Goal: Task Accomplishment & Management: Use online tool/utility

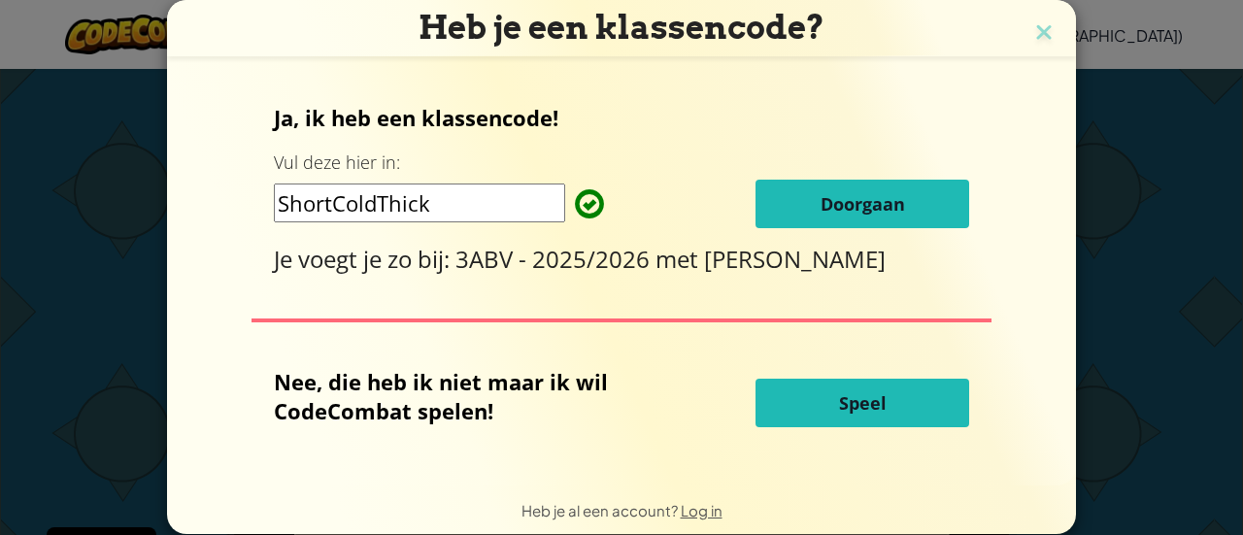
click at [820, 393] on button "Speel" at bounding box center [863, 403] width 214 height 49
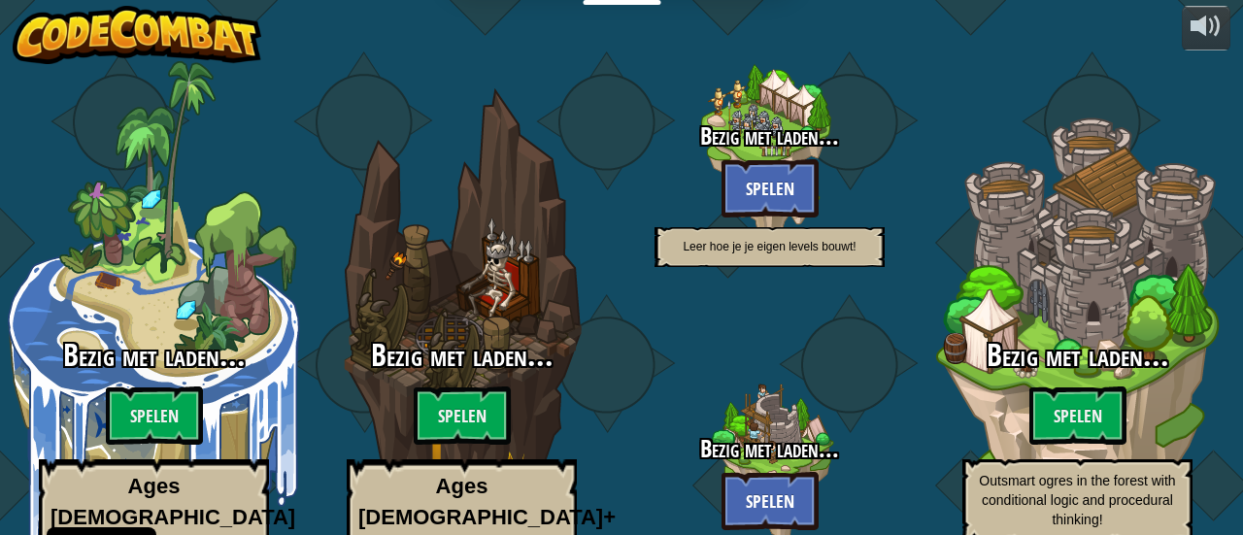
select select "nl-[GEOGRAPHIC_DATA]"
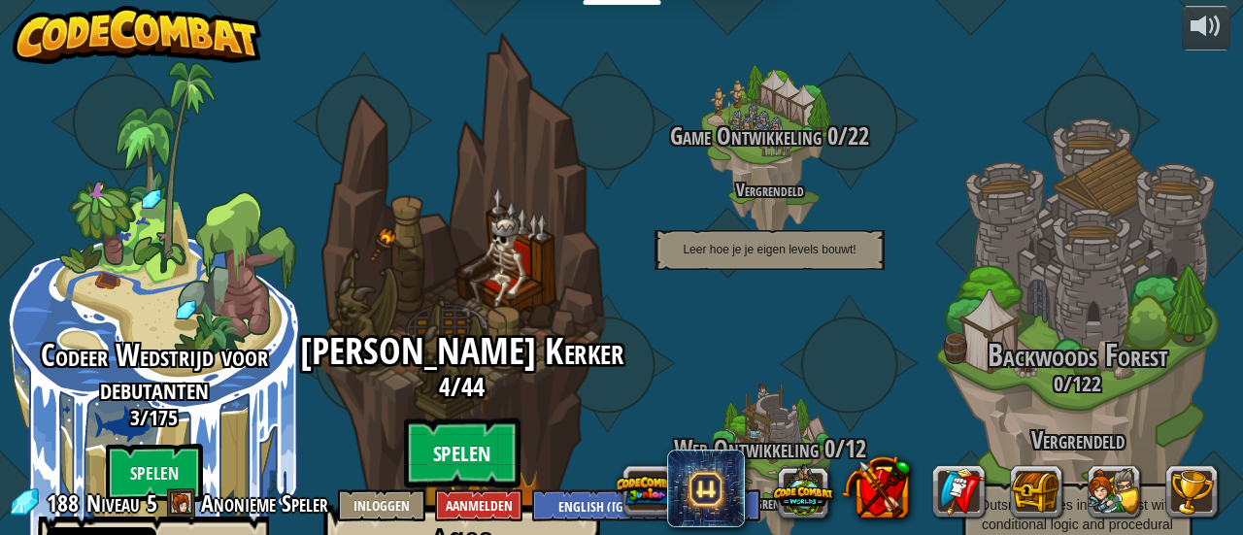
click at [472, 419] on btn "Spelen" at bounding box center [462, 454] width 117 height 70
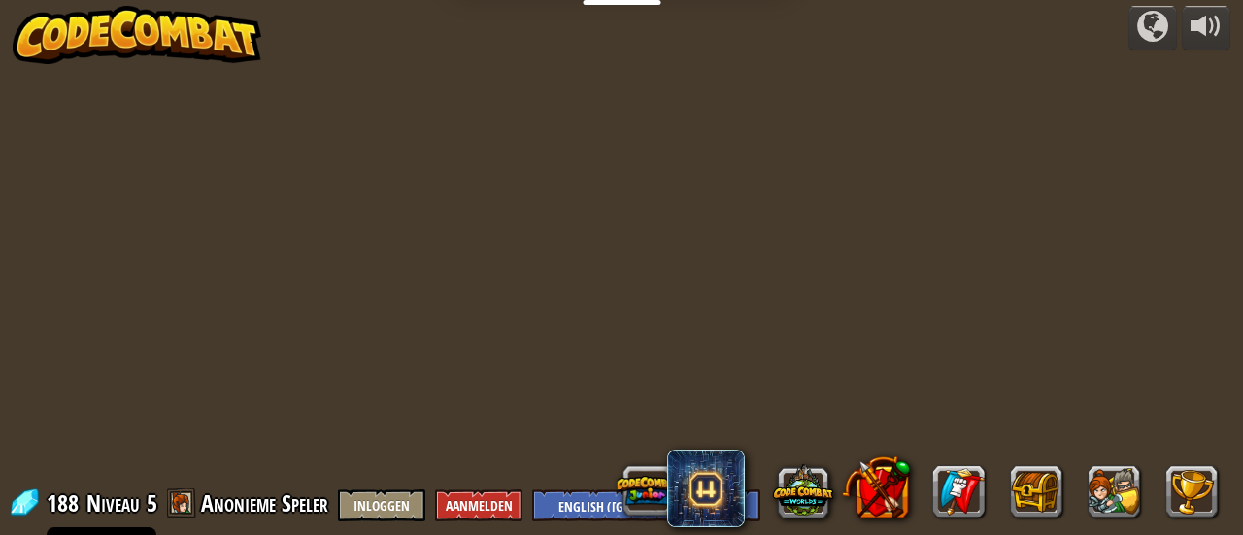
select select "nl-[GEOGRAPHIC_DATA]"
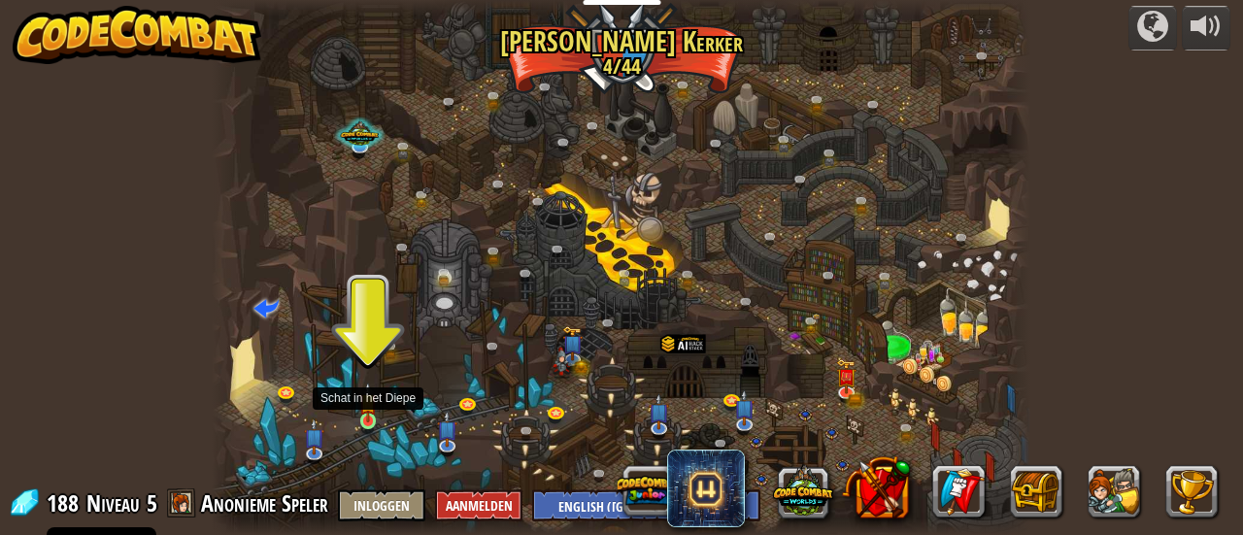
click at [373, 417] on img at bounding box center [367, 402] width 17 height 41
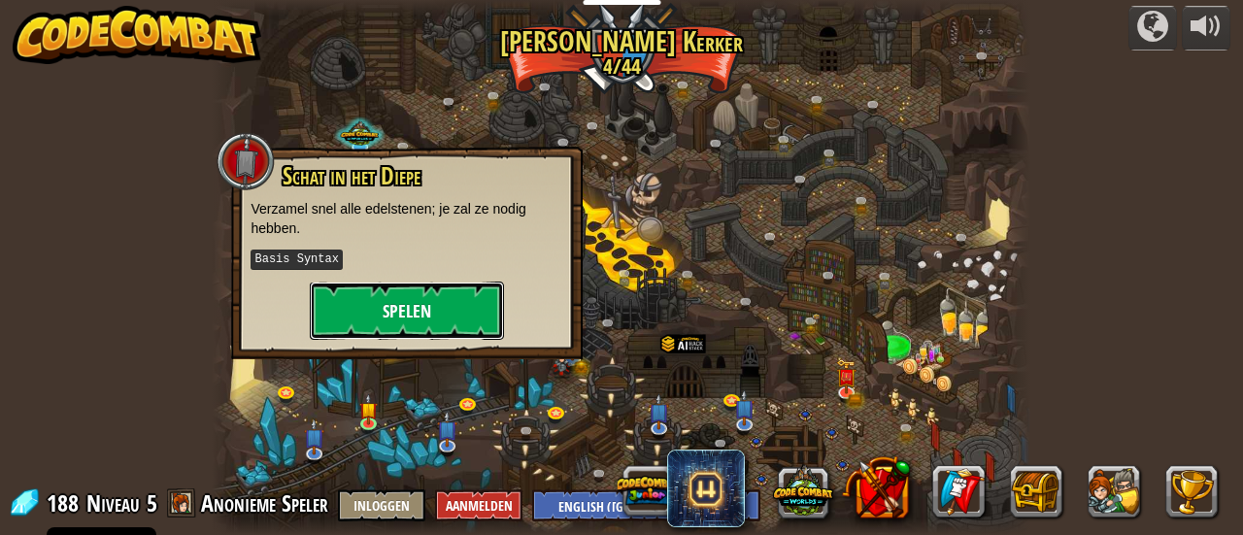
click at [414, 303] on button "Spelen" at bounding box center [407, 311] width 194 height 58
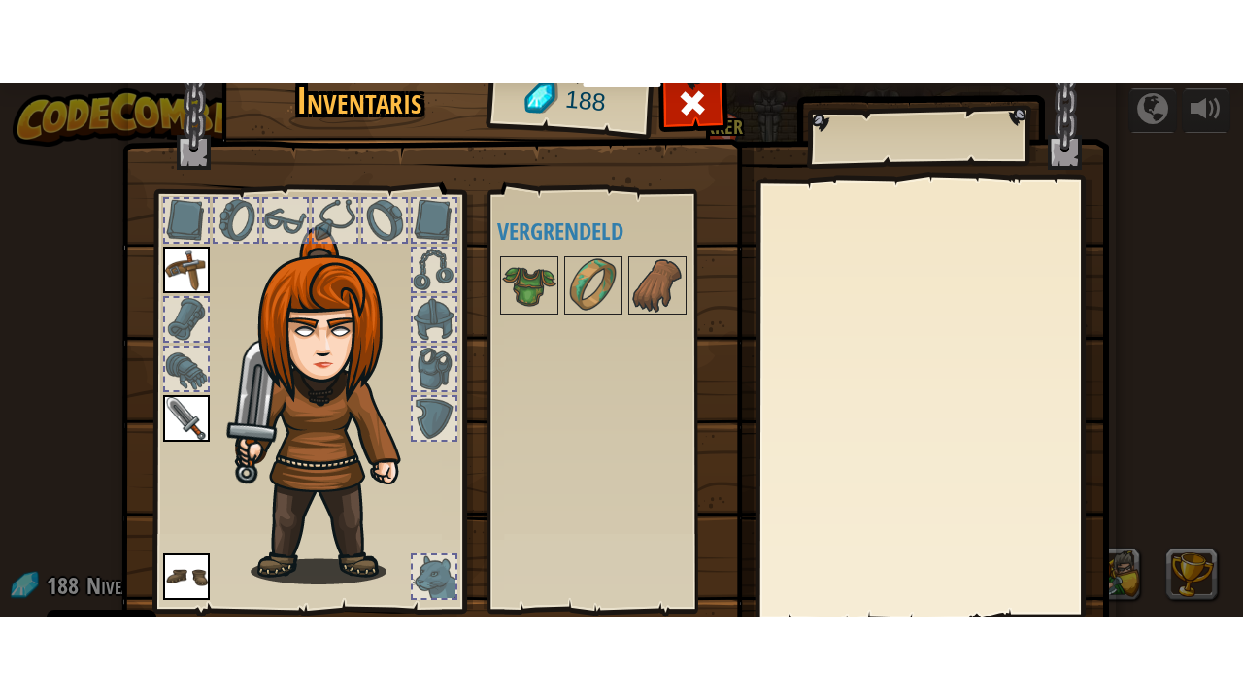
scroll to position [134, 0]
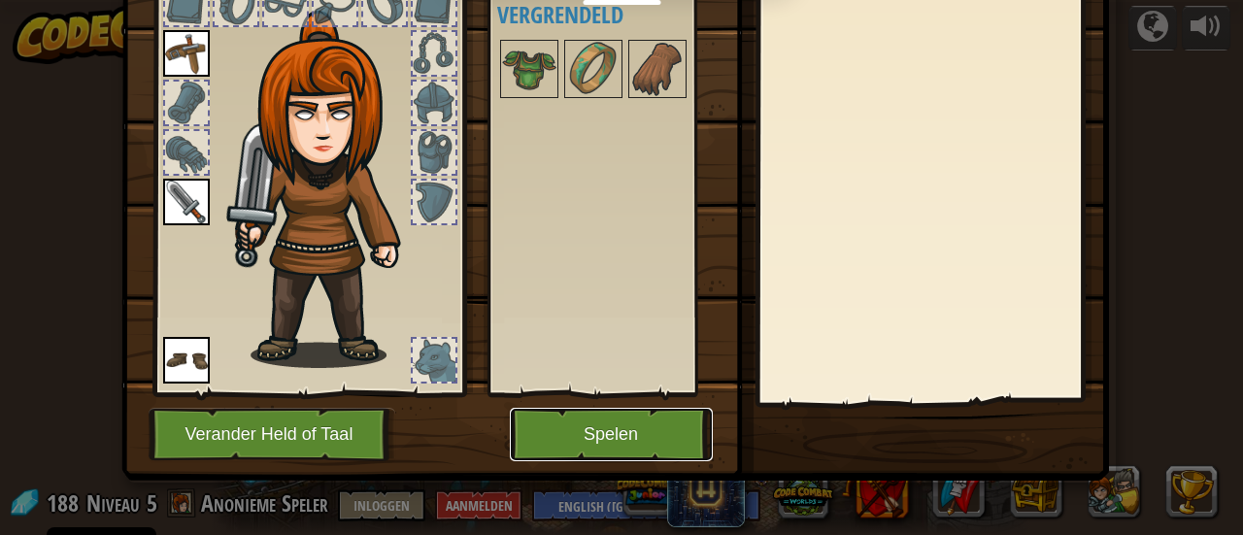
click at [581, 444] on button "Spelen" at bounding box center [611, 434] width 203 height 53
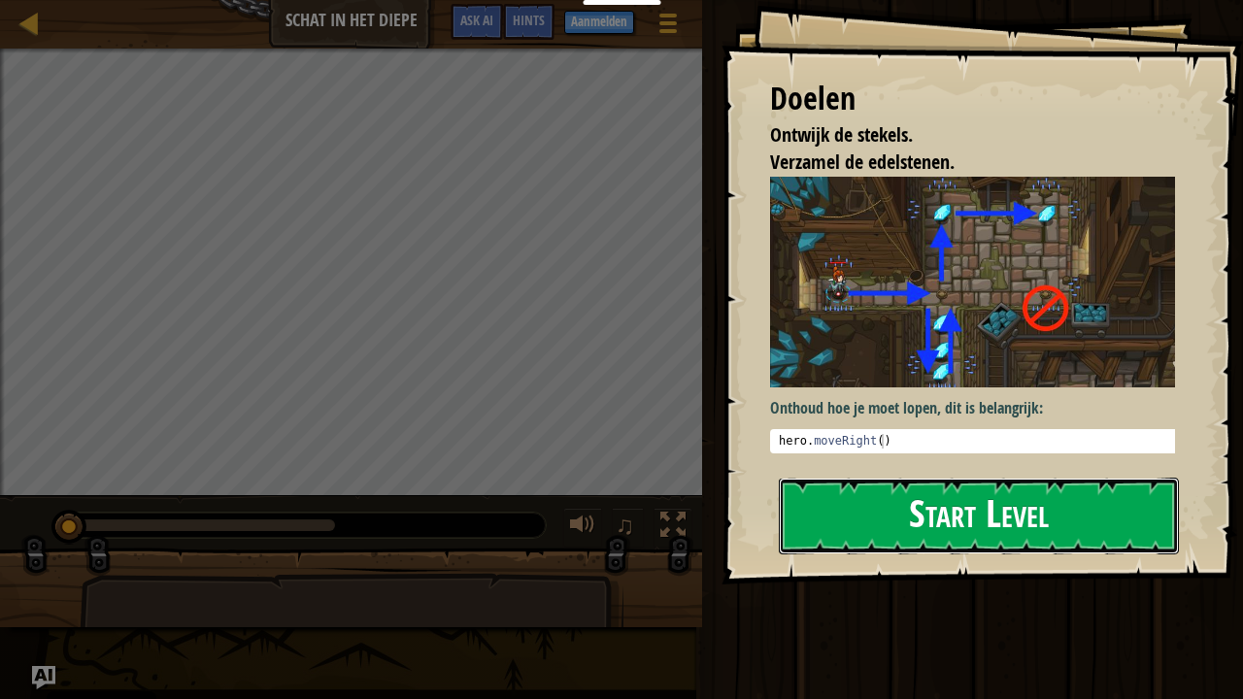
click at [976, 478] on button "Start Level" at bounding box center [979, 516] width 400 height 77
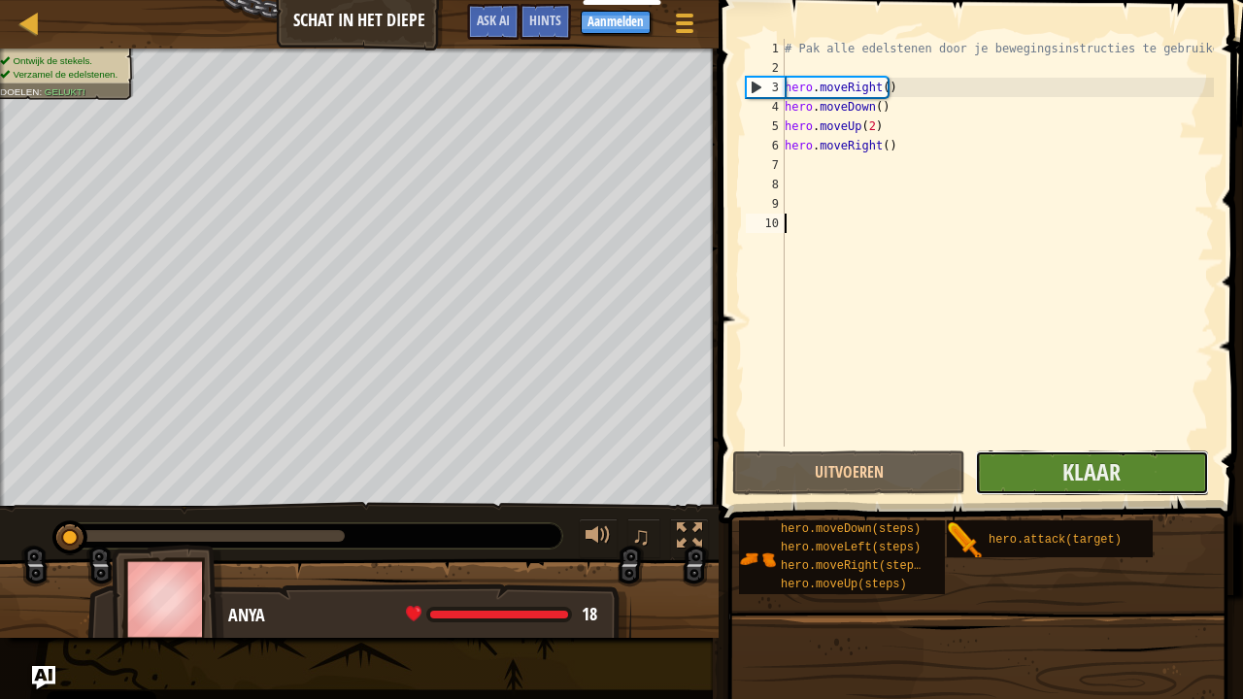
click at [1007, 480] on button "Klaar" at bounding box center [1091, 473] width 233 height 45
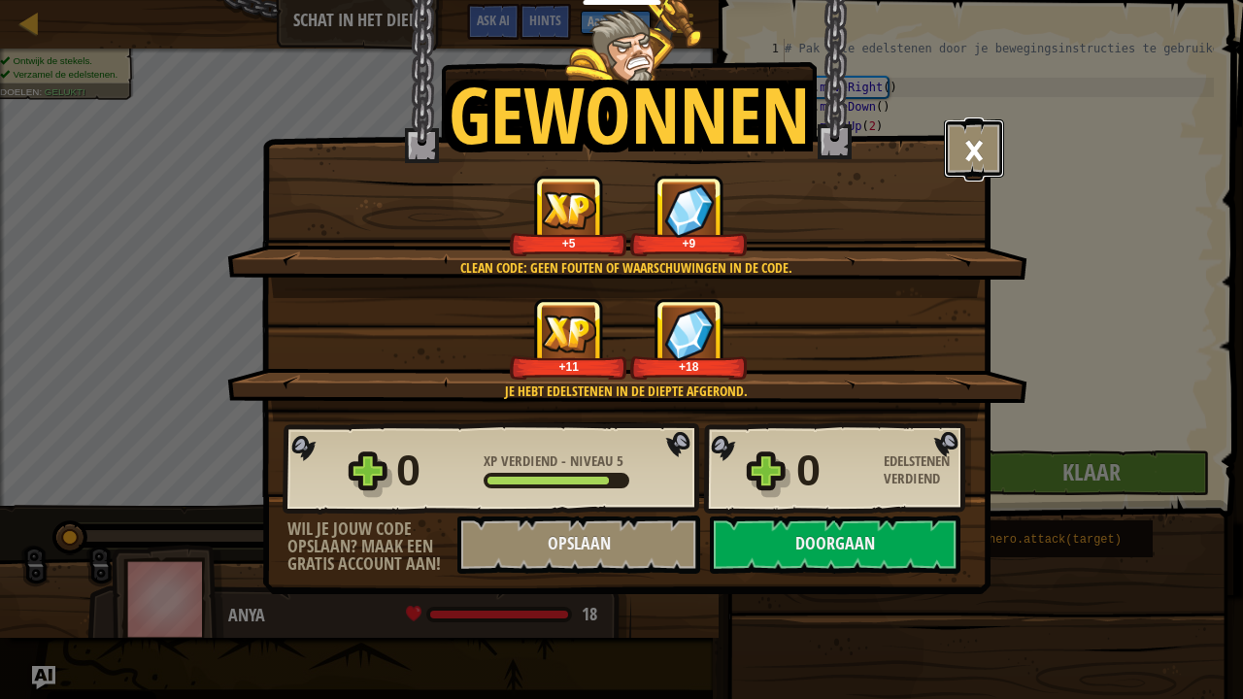
click at [961, 144] on button "×" at bounding box center [974, 148] width 60 height 58
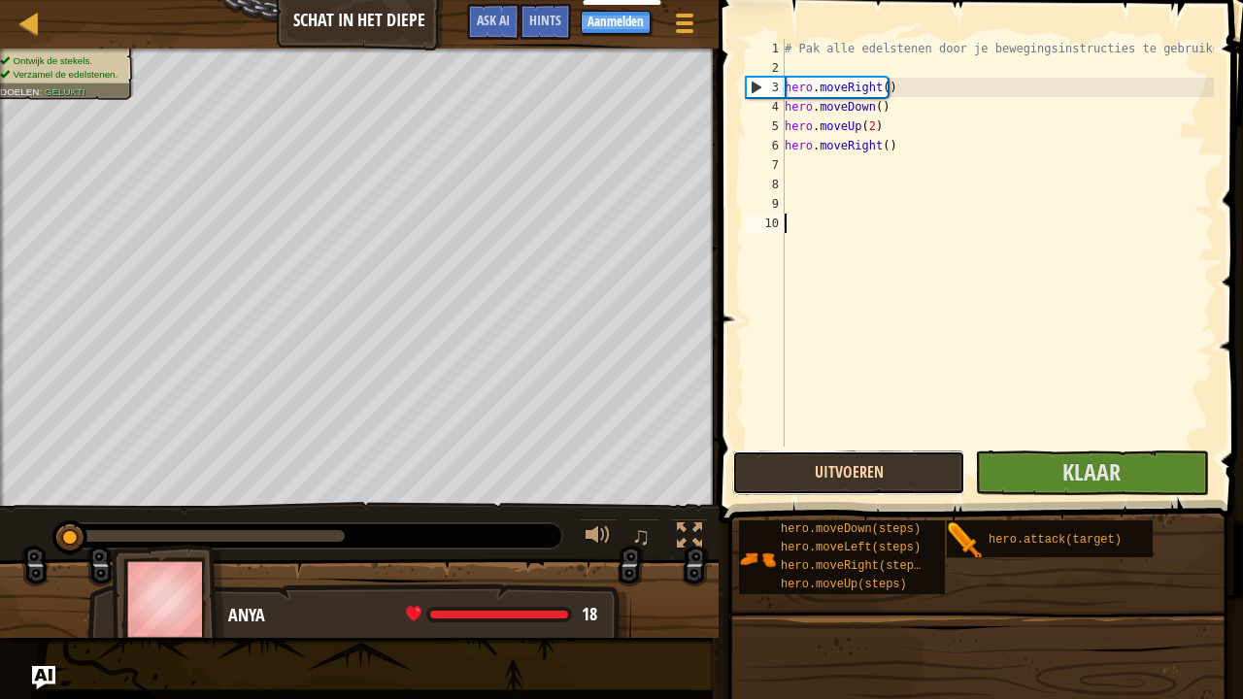
click at [854, 490] on button "Uitvoeren" at bounding box center [848, 473] width 233 height 45
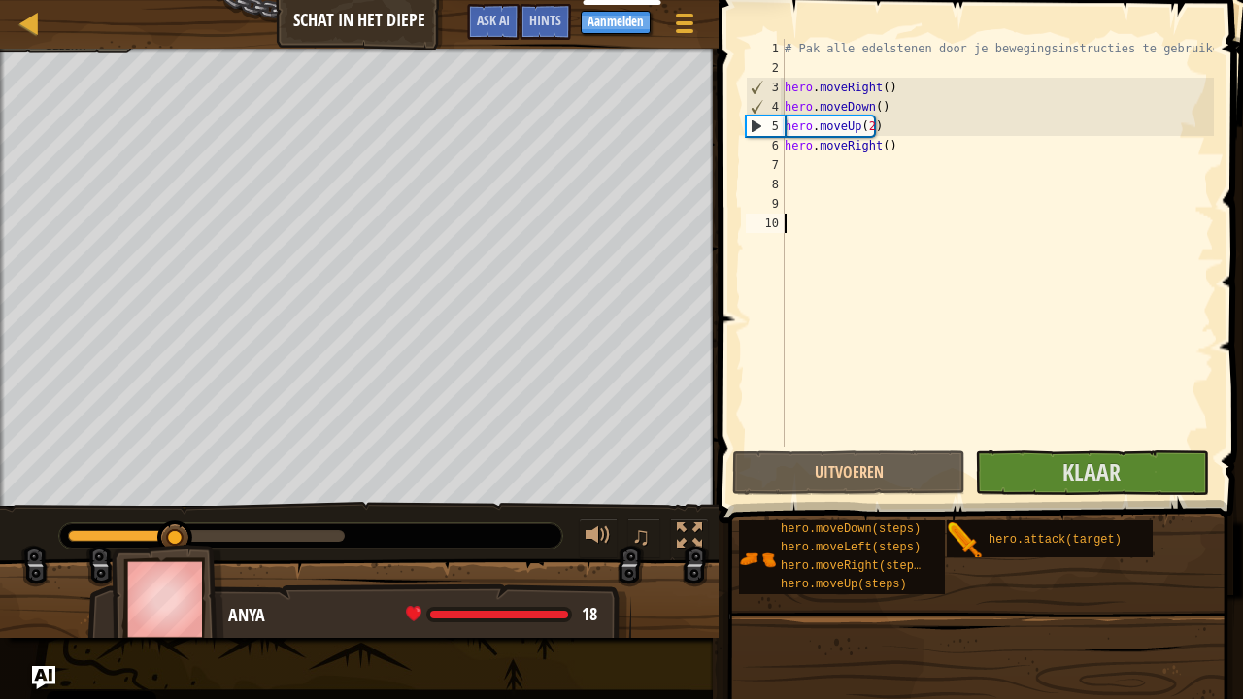
click at [791, 164] on div "# Pak alle edelstenen door je bewegingsinstructies te gebruiken. hero . moveRig…" at bounding box center [997, 262] width 433 height 447
type textarea "h"
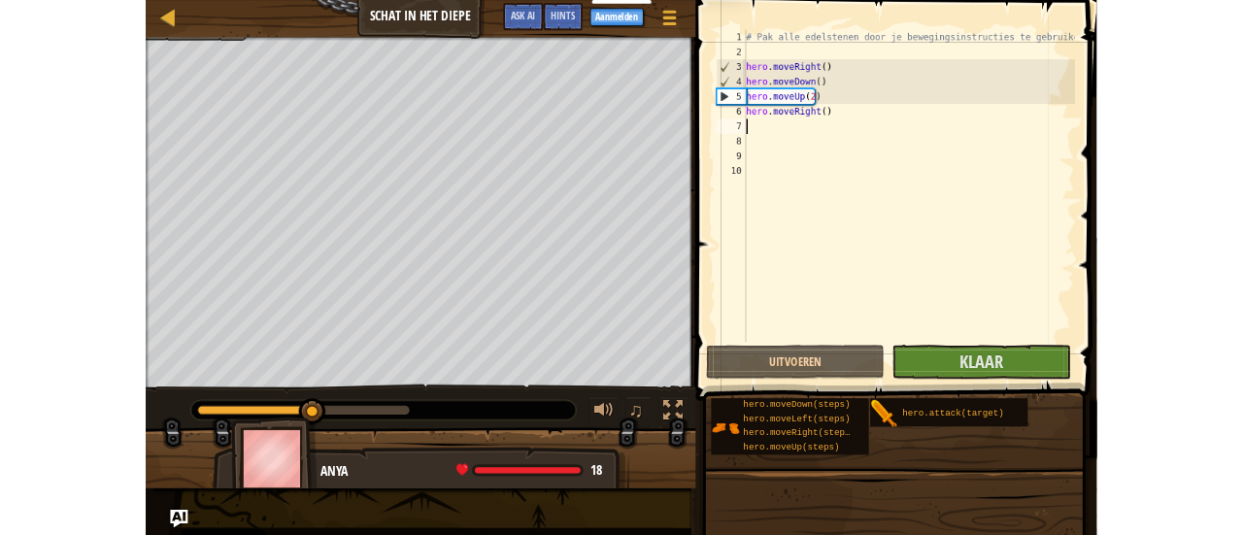
scroll to position [9, 0]
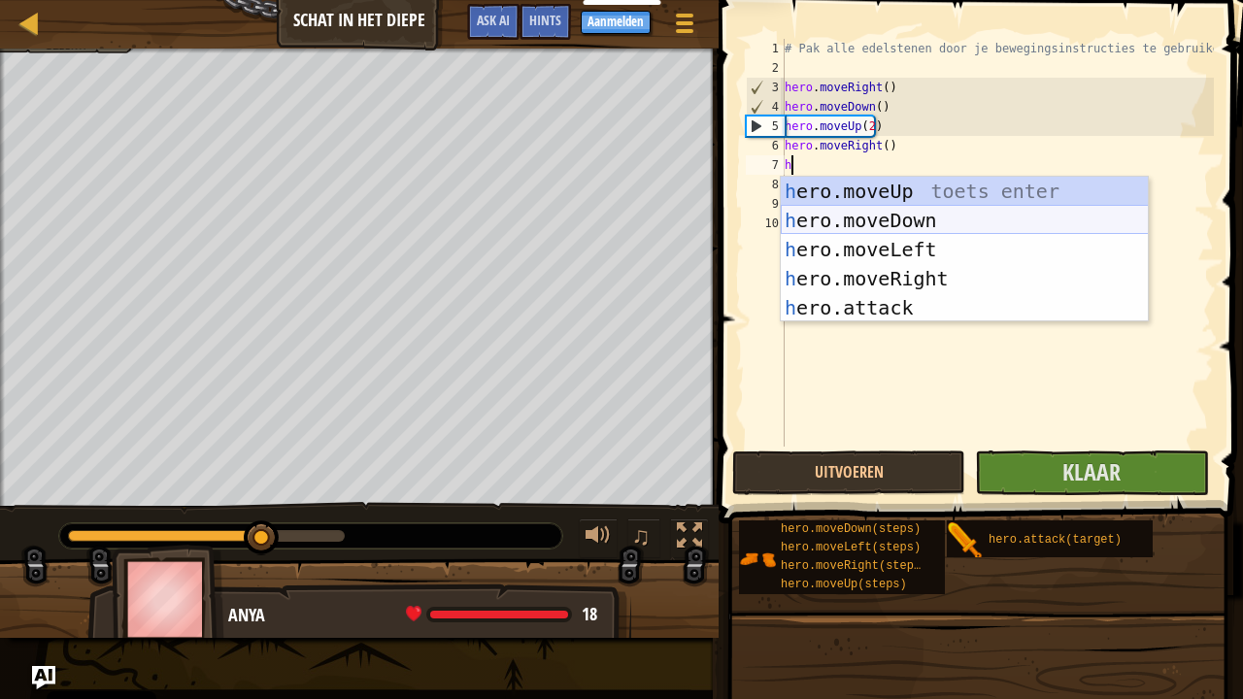
click at [849, 223] on div "h ero.moveUp toets enter h ero.moveDown toets enter h ero.moveLeft toets enter …" at bounding box center [965, 279] width 368 height 204
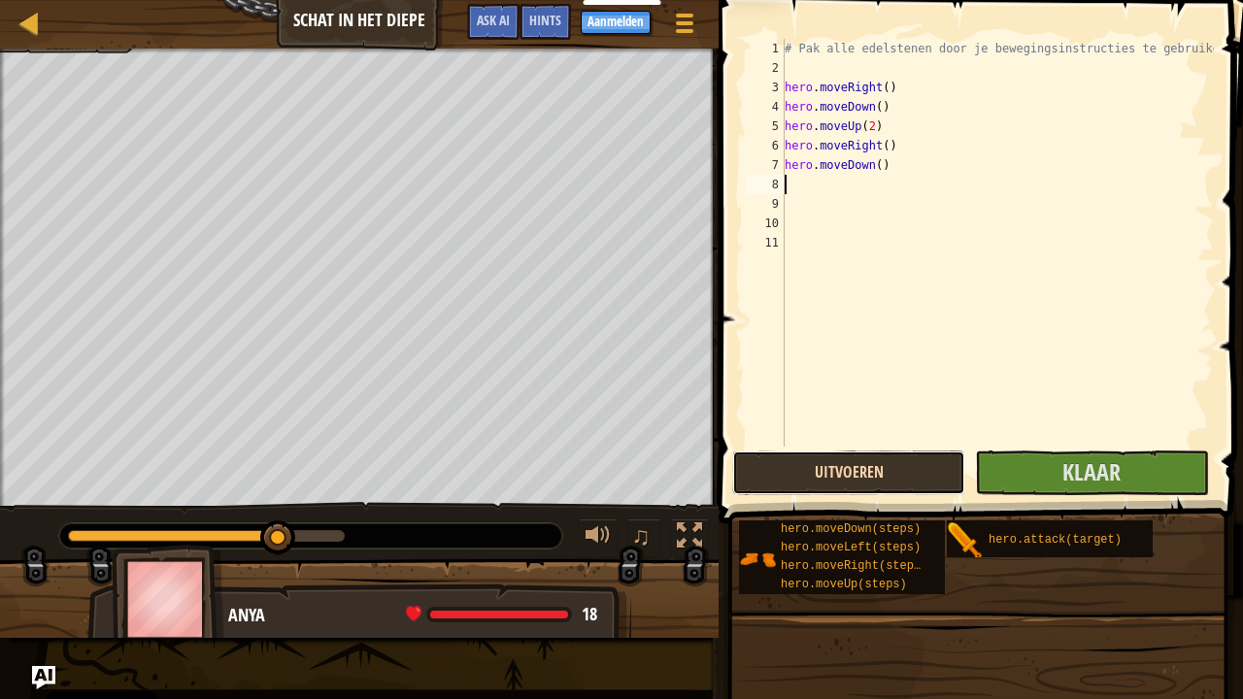
click at [908, 476] on button "Uitvoeren" at bounding box center [848, 473] width 233 height 45
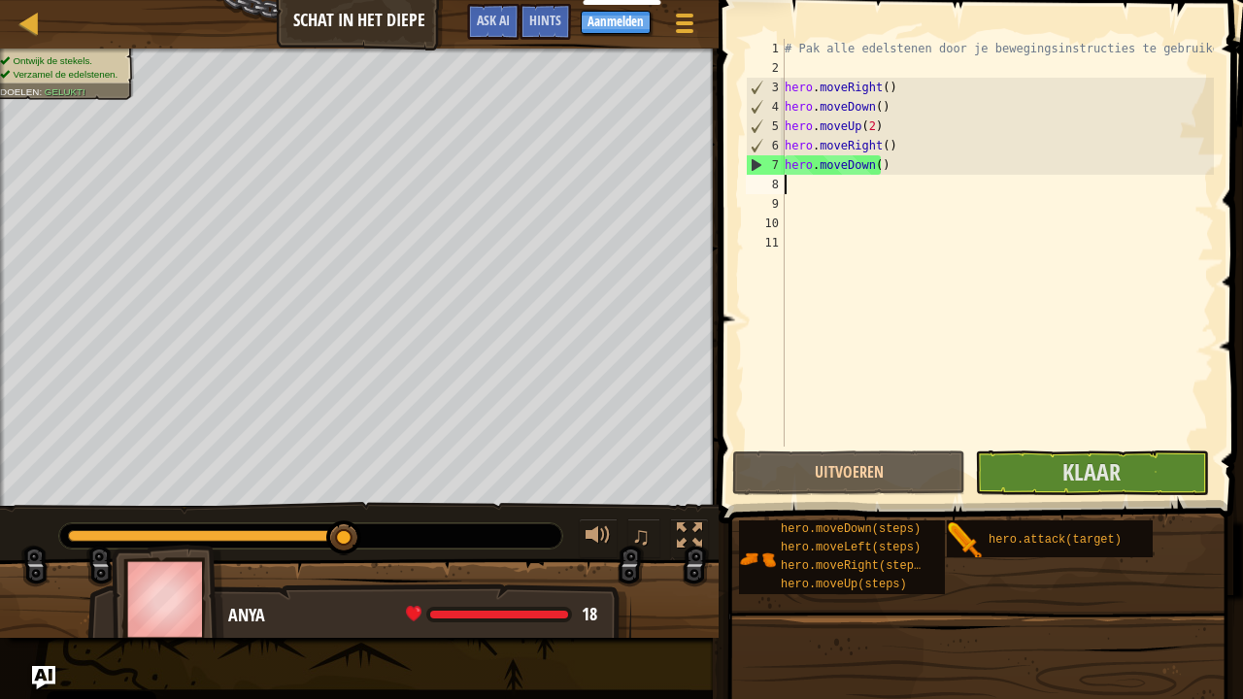
type textarea "h"
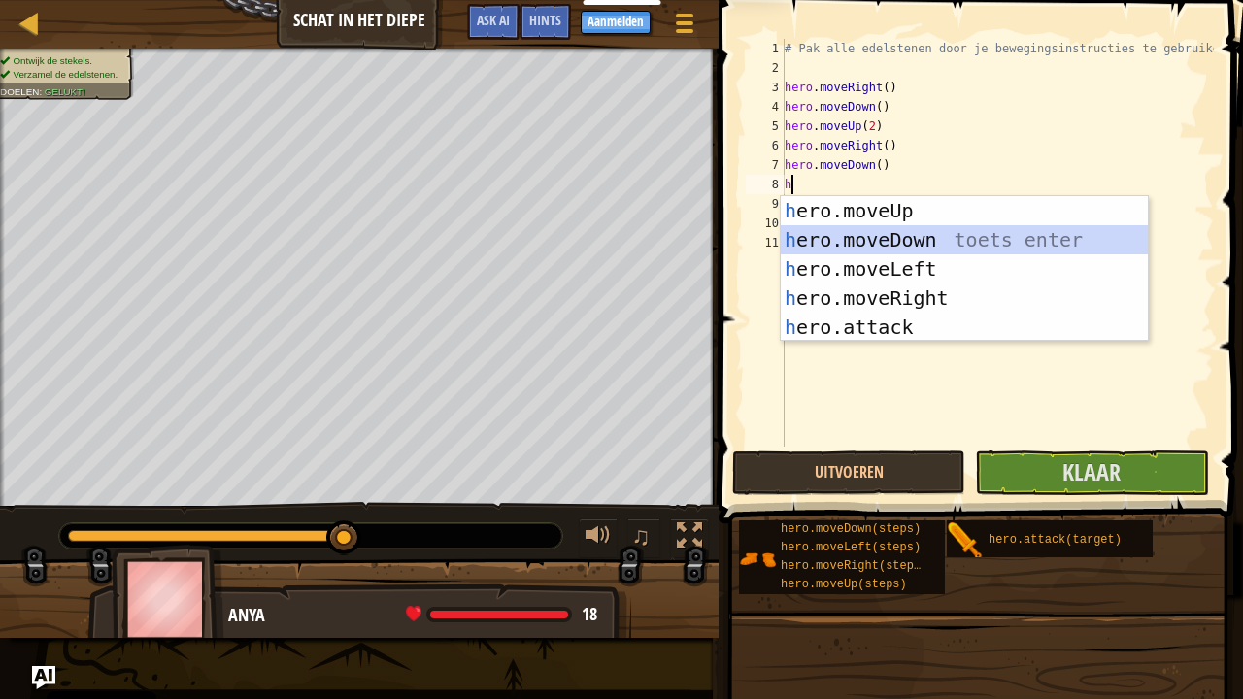
click at [826, 241] on div "h ero.moveUp toets enter h ero.moveDown toets enter h ero.moveLeft toets enter …" at bounding box center [965, 298] width 368 height 204
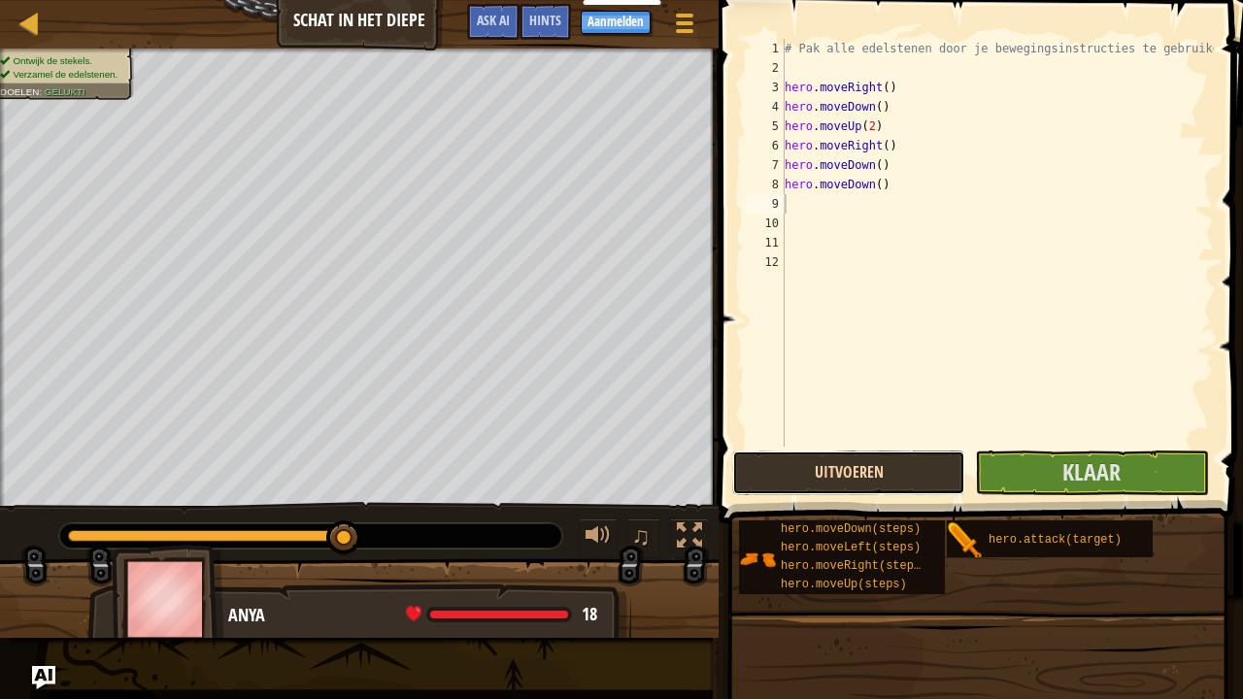
click at [820, 467] on button "Uitvoeren" at bounding box center [848, 473] width 233 height 45
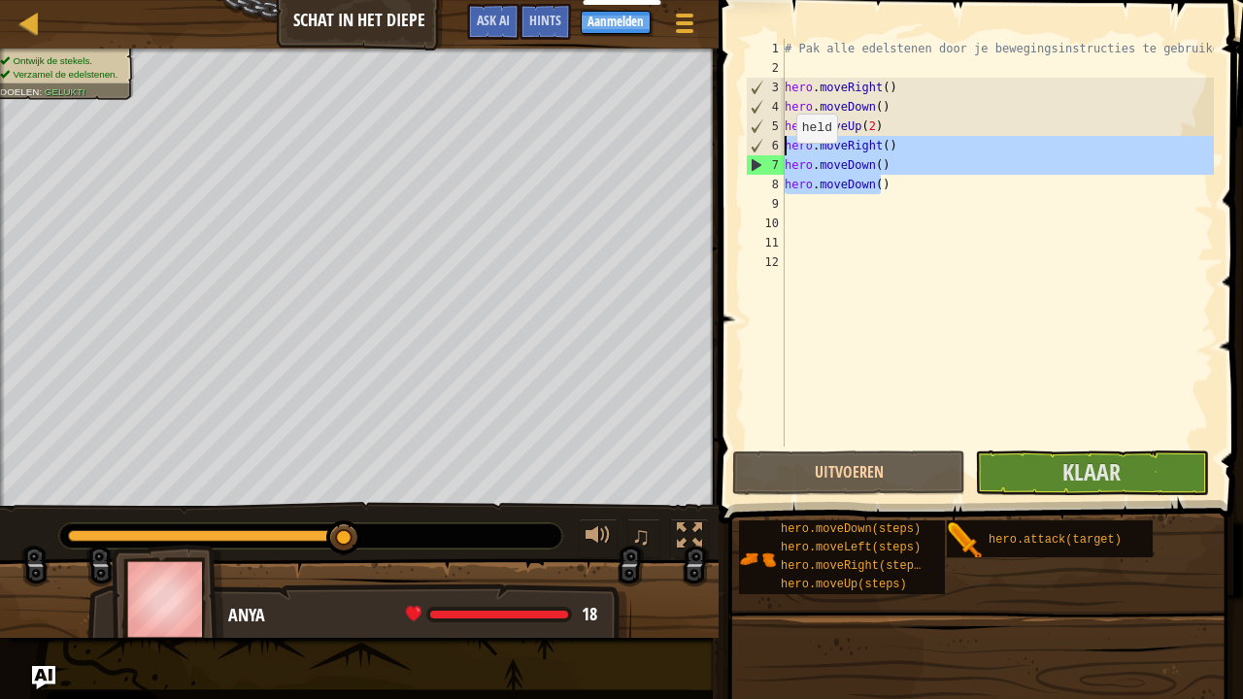
drag, startPoint x: 876, startPoint y: 188, endPoint x: 775, endPoint y: 154, distance: 106.6
click at [775, 154] on div "1 2 3 4 5 6 7 8 9 10 11 12 # Pak alle edelstenen door je bewegingsinstructies t…" at bounding box center [978, 243] width 472 height 408
type textarea "hero.moveRight() hero.moveDown()"
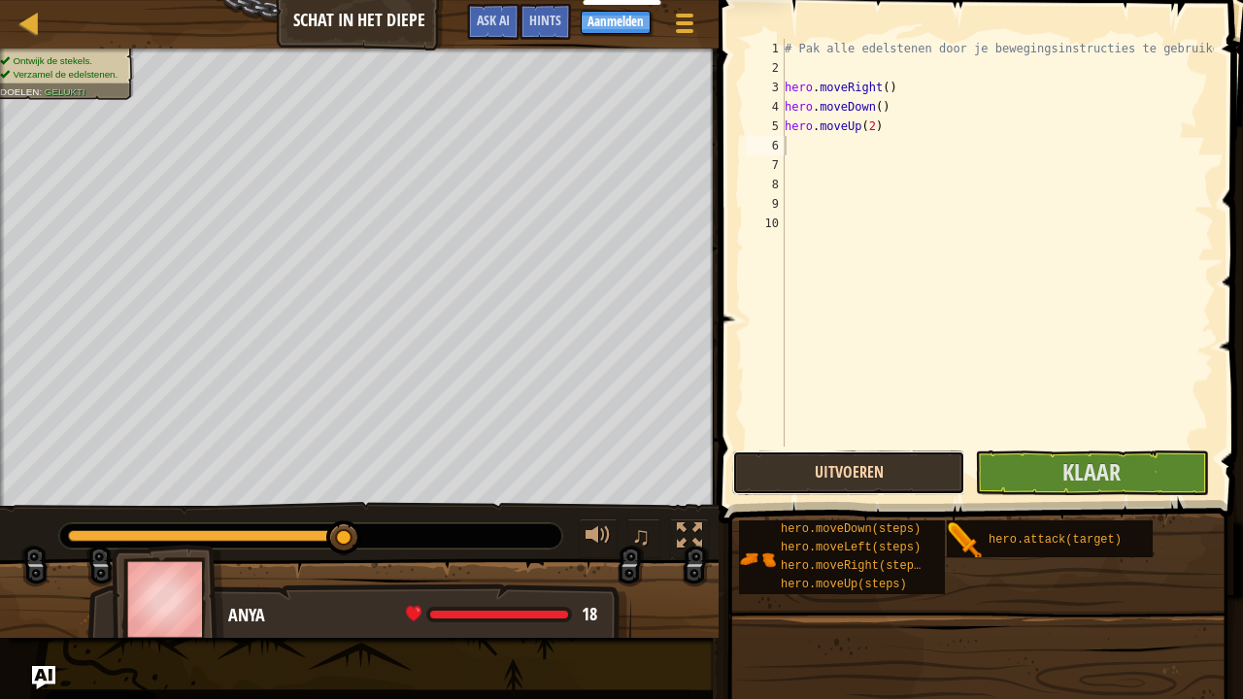
click at [787, 475] on button "Uitvoeren" at bounding box center [848, 473] width 233 height 45
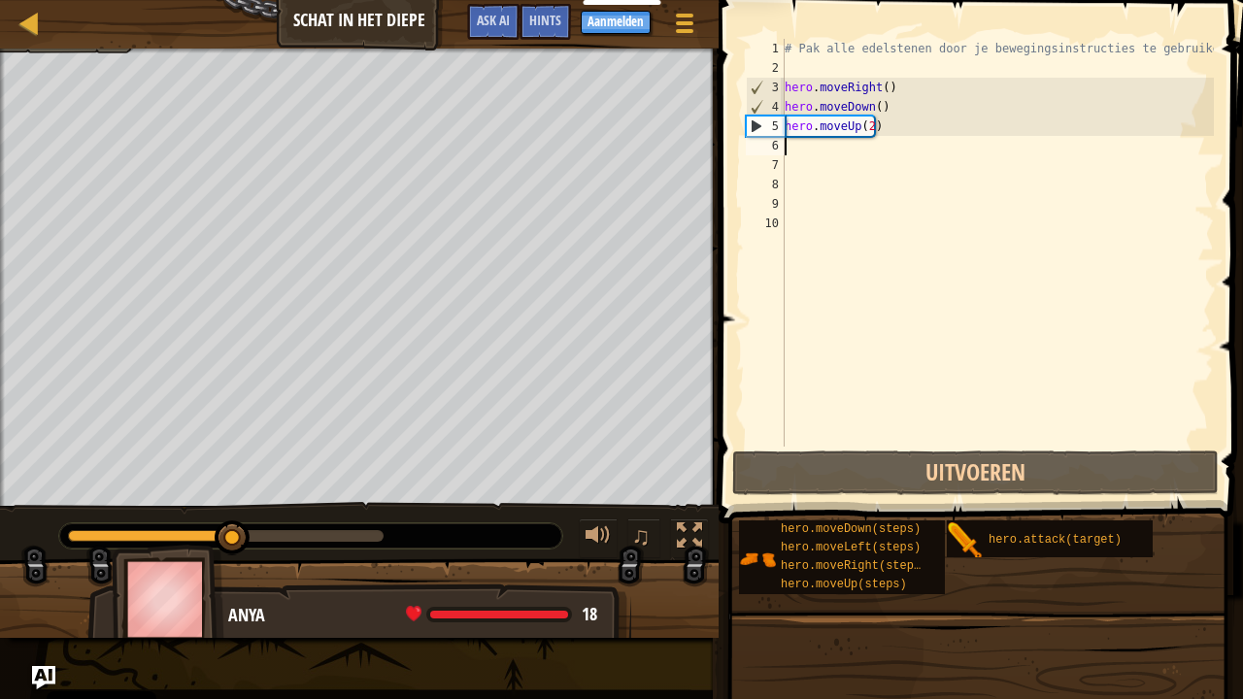
type textarea "h"
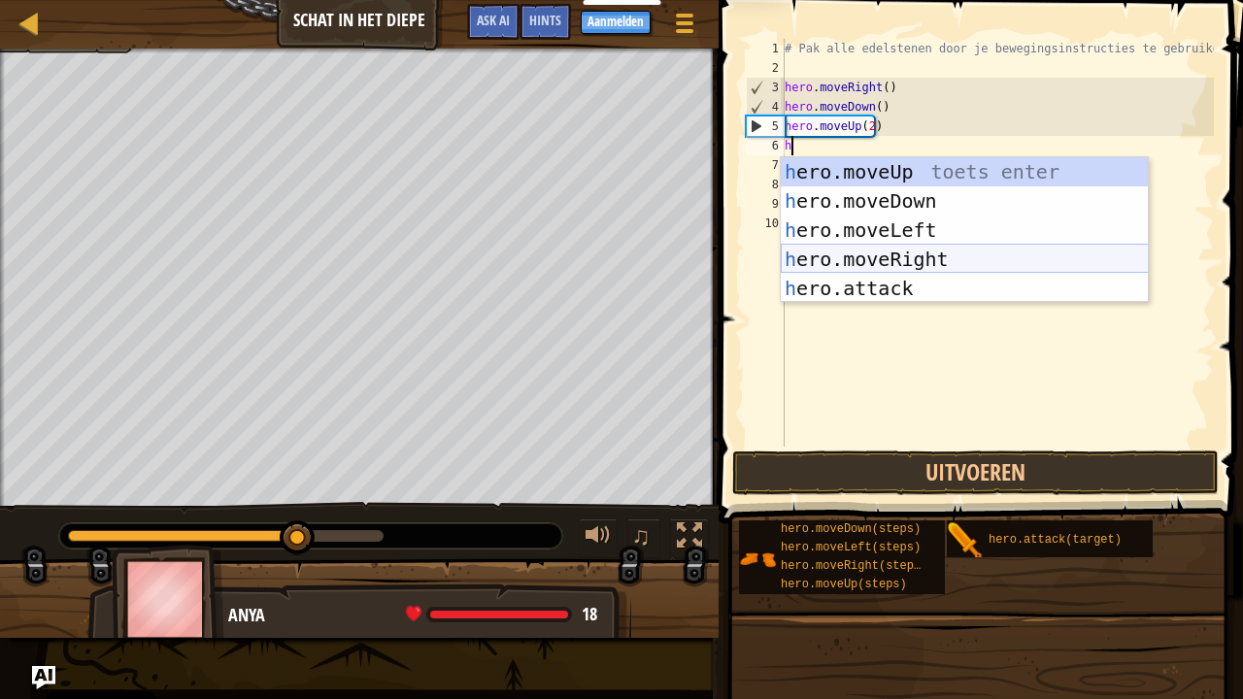
click at [859, 260] on div "h ero.moveUp toets enter h ero.moveDown toets enter h ero.moveLeft toets enter …" at bounding box center [965, 259] width 368 height 204
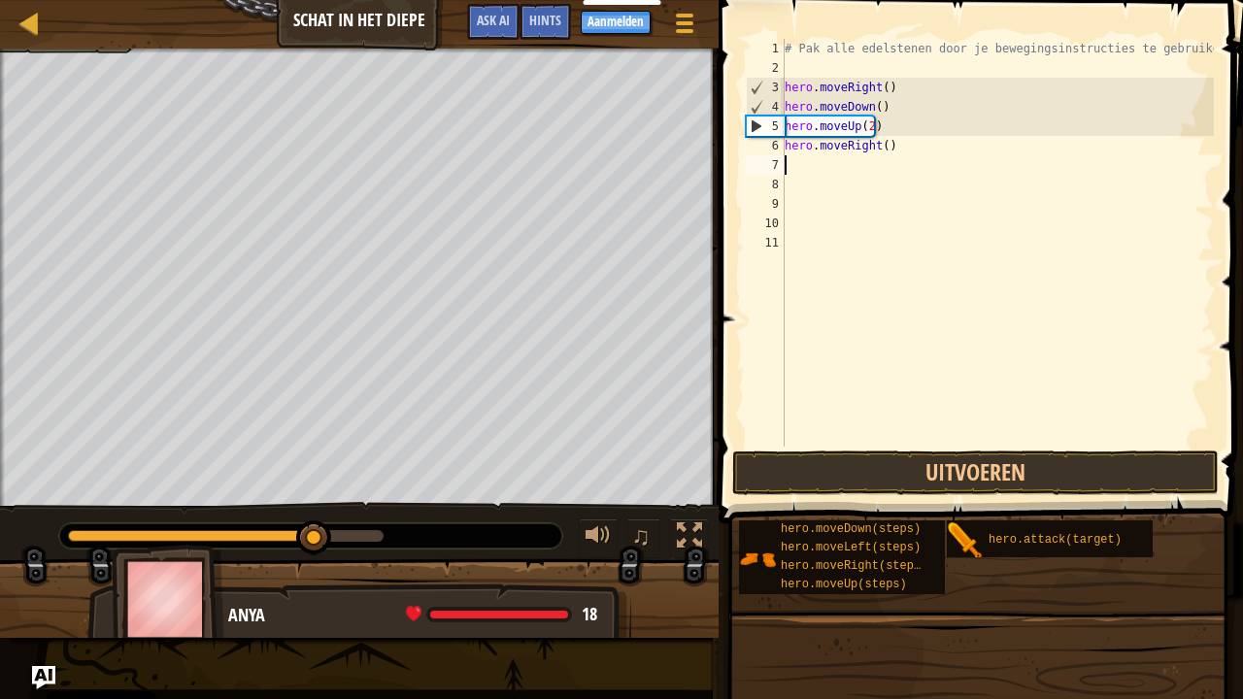
type textarea "h"
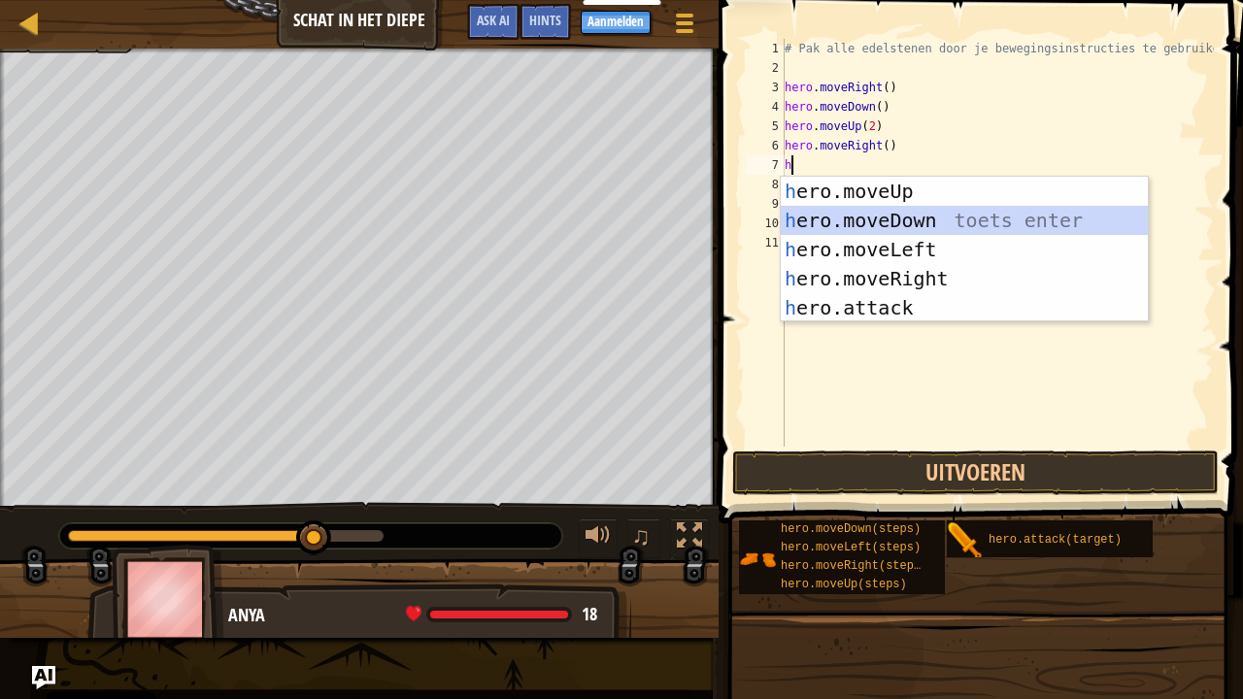
click at [878, 221] on div "h ero.moveUp toets enter h ero.moveDown toets enter h ero.moveLeft toets enter …" at bounding box center [965, 279] width 368 height 204
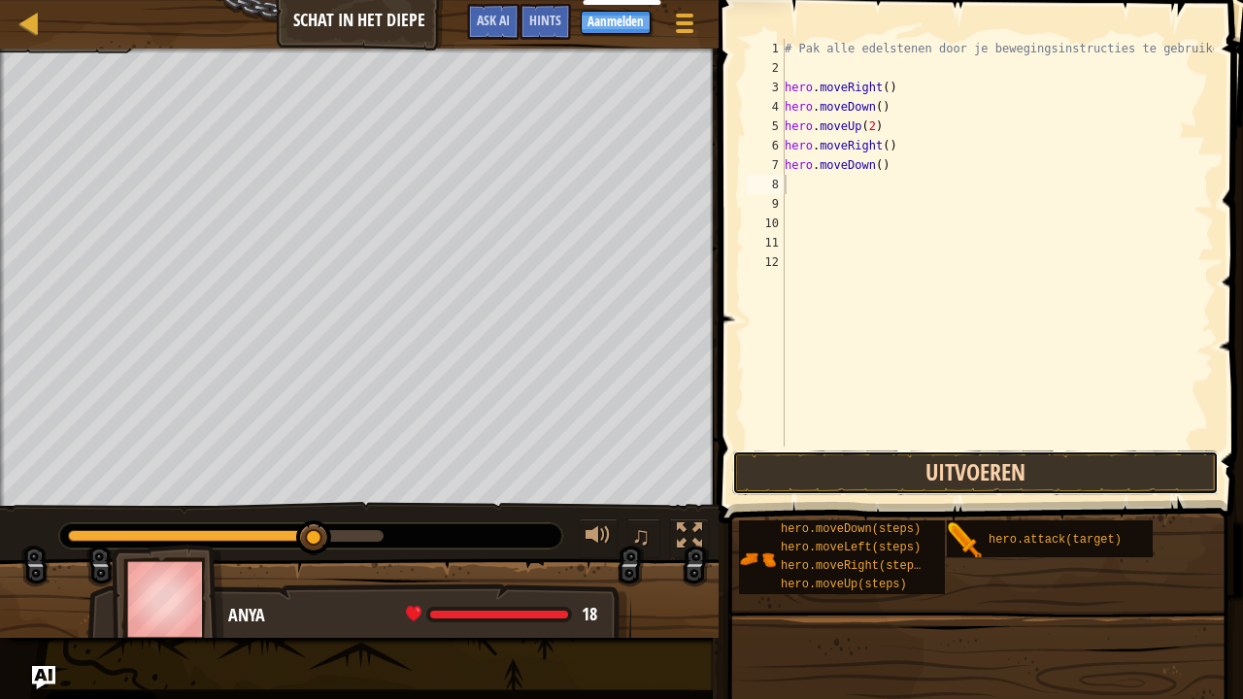
click at [909, 470] on button "Uitvoeren" at bounding box center [975, 473] width 487 height 45
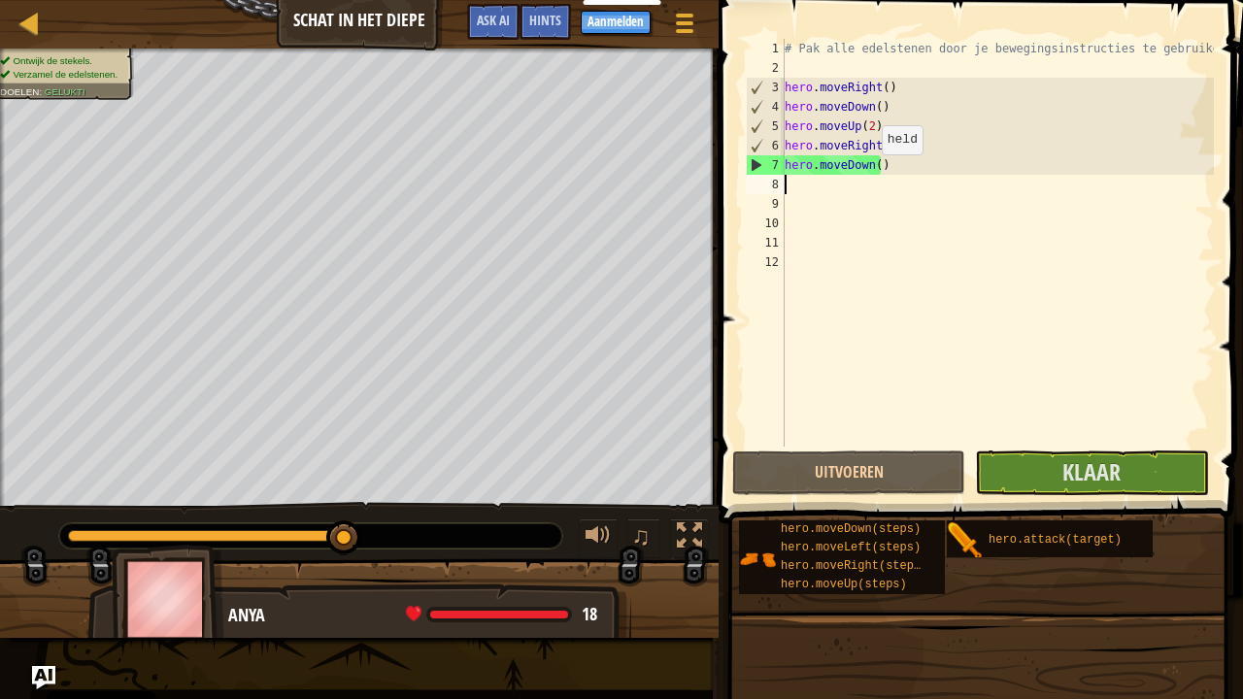
click at [872, 173] on div "# Pak alle edelstenen door je bewegingsinstructies te gebruiken. hero . moveRig…" at bounding box center [997, 262] width 433 height 447
type textarea "hero.moveDown()"
click at [1061, 471] on button "Klaar" at bounding box center [1091, 473] width 233 height 45
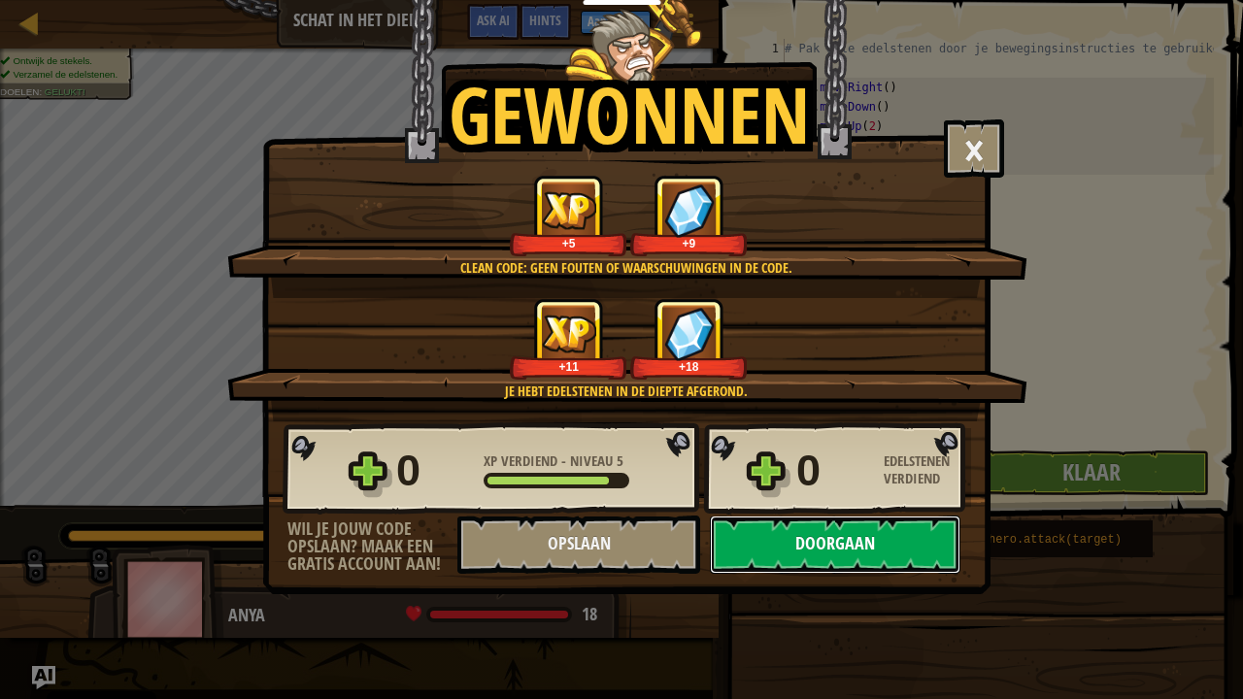
click at [896, 534] on button "Doorgaan" at bounding box center [835, 545] width 251 height 58
select select "nl-[GEOGRAPHIC_DATA]"
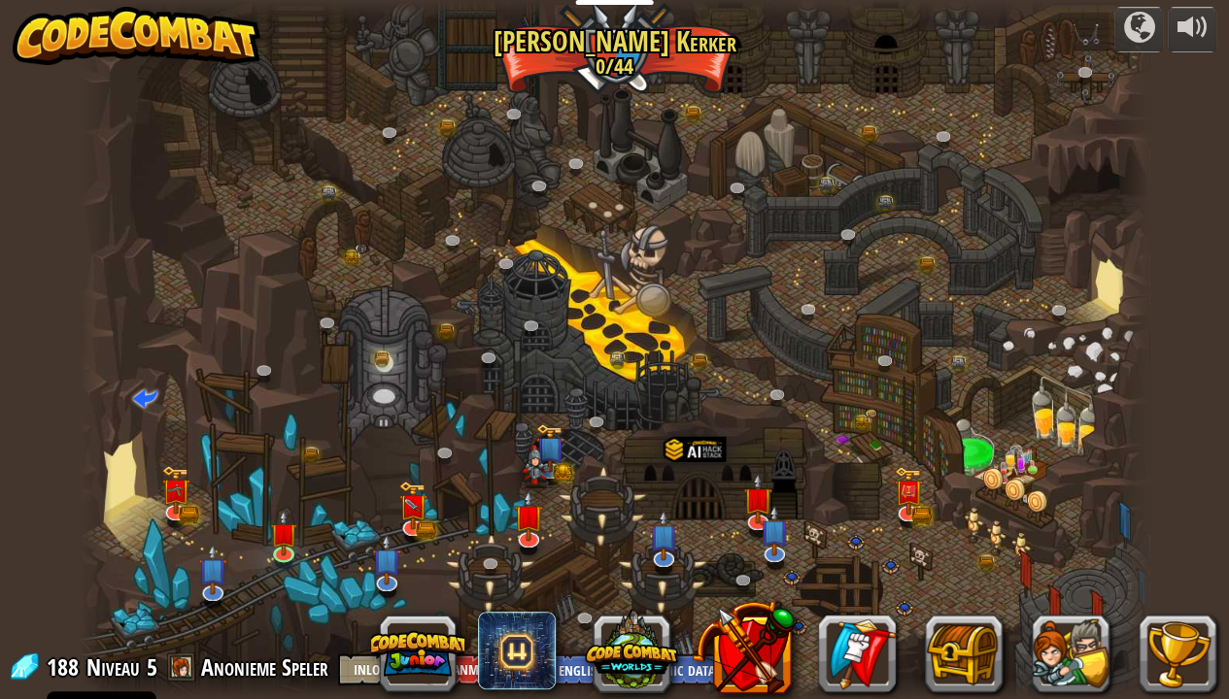
select select "nl-[GEOGRAPHIC_DATA]"
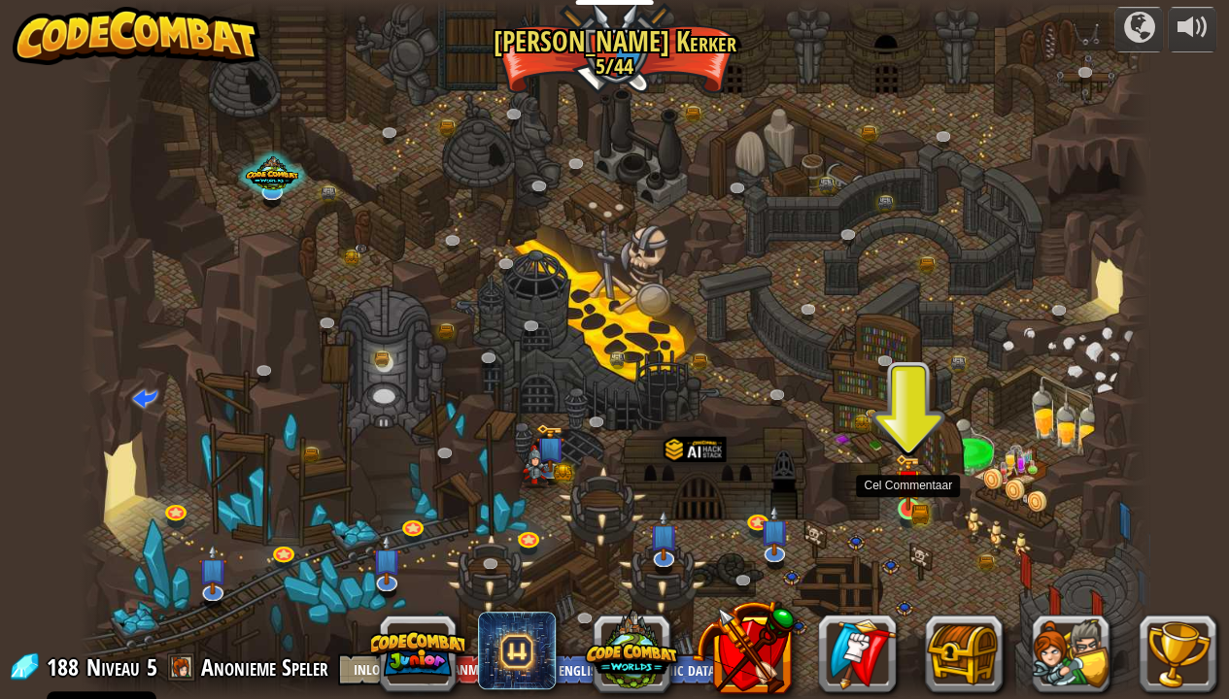
click at [905, 503] on img at bounding box center [908, 483] width 26 height 58
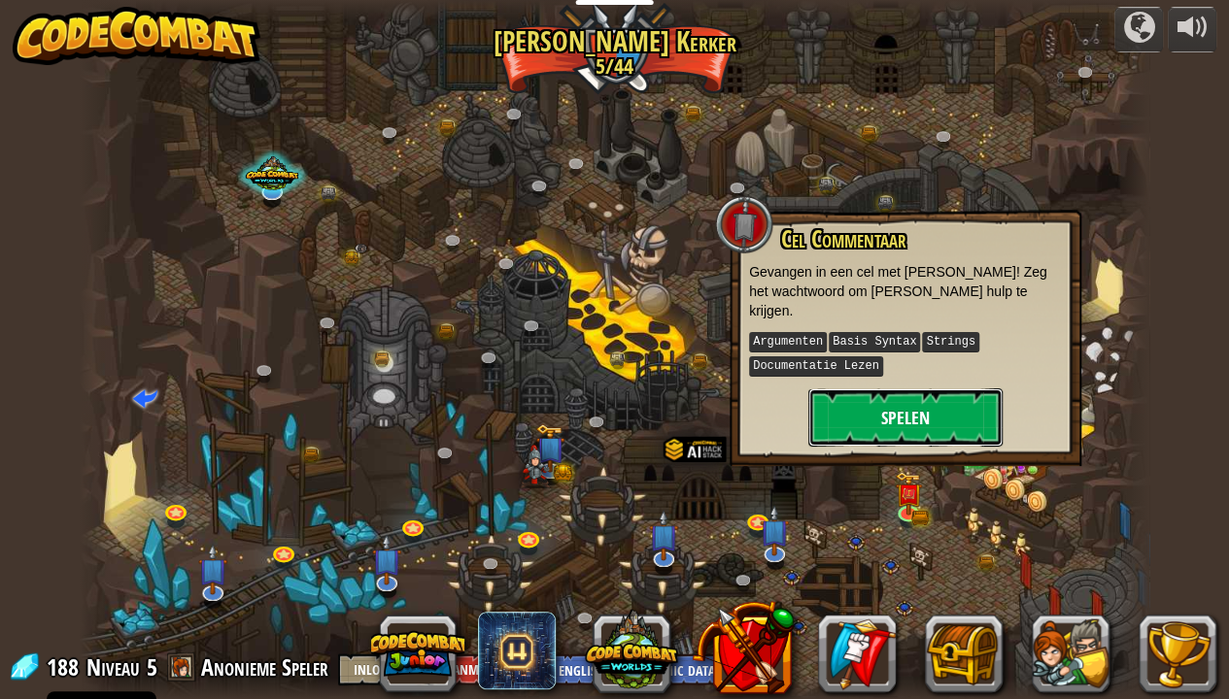
click at [895, 404] on button "Spelen" at bounding box center [905, 418] width 194 height 58
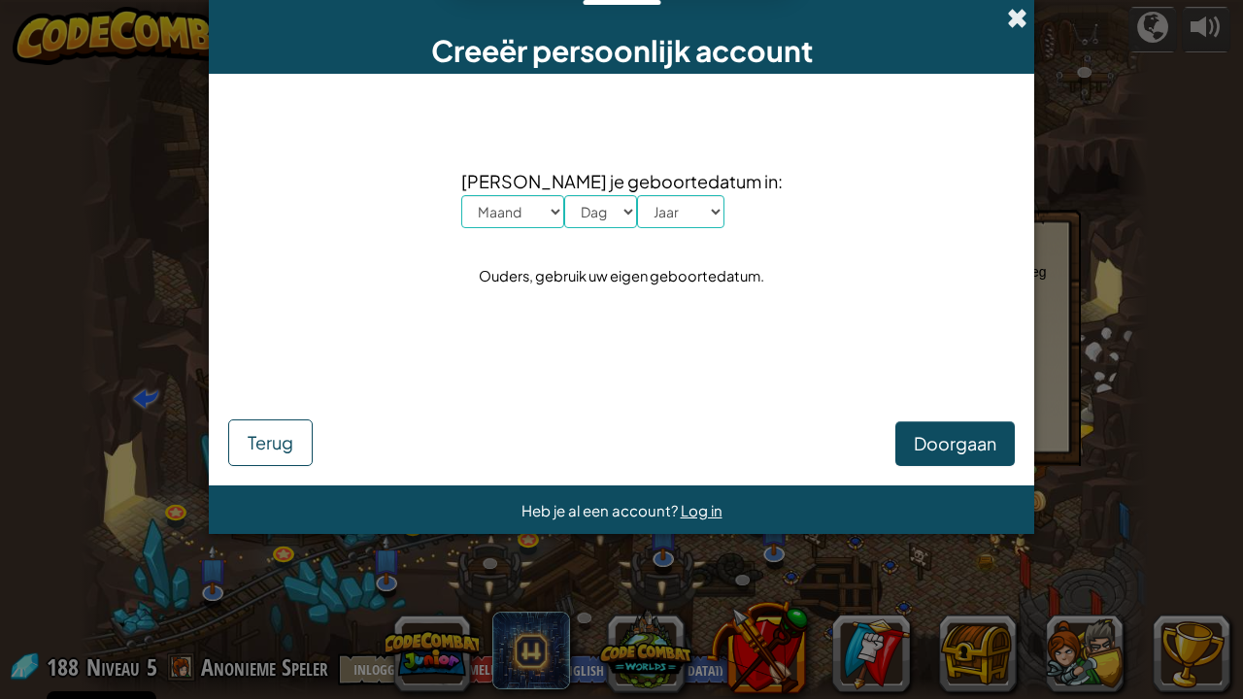
click at [1014, 14] on span at bounding box center [1017, 18] width 20 height 20
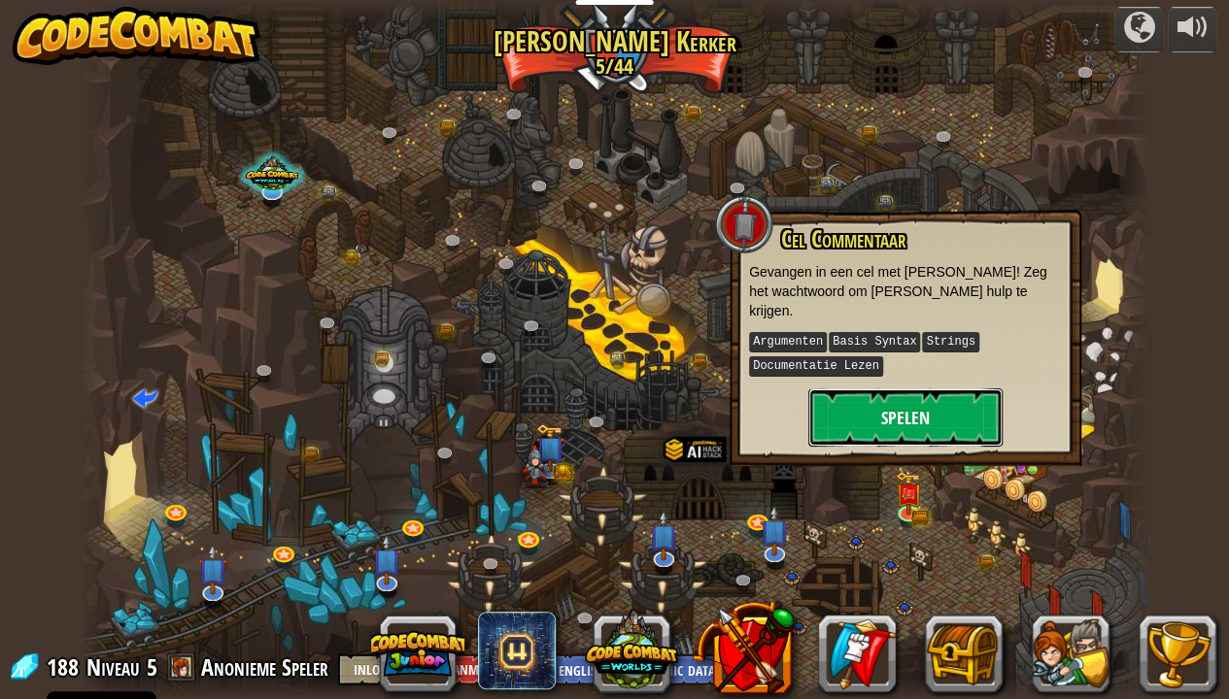
click at [899, 402] on button "Spelen" at bounding box center [905, 418] width 194 height 58
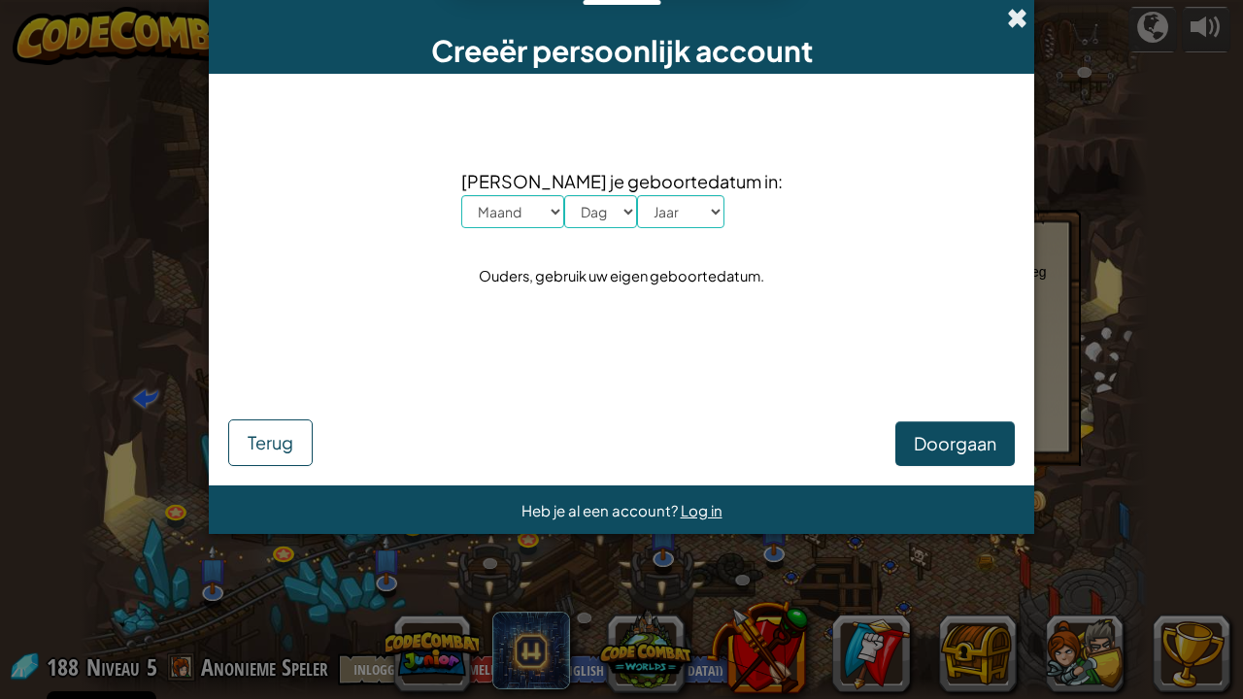
click at [1012, 16] on span at bounding box center [1017, 18] width 20 height 20
